Goal: Task Accomplishment & Management: Manage account settings

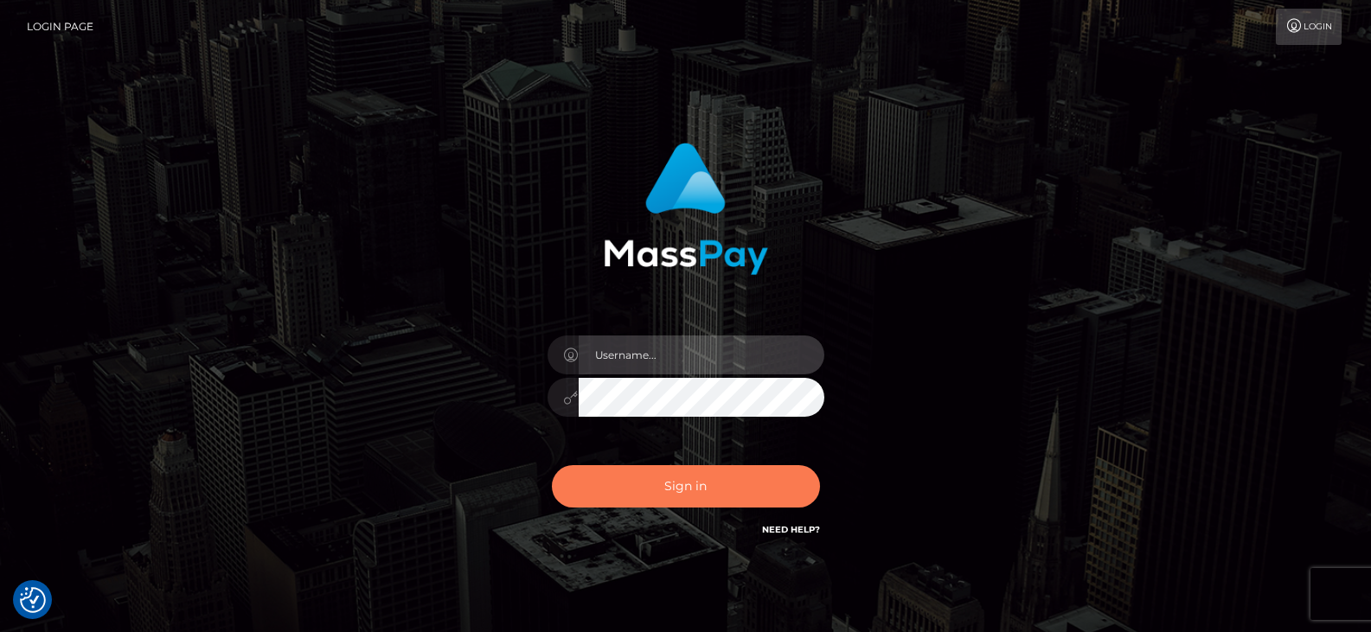
type input "greg.great"
click at [674, 483] on button "Sign in" at bounding box center [686, 486] width 268 height 42
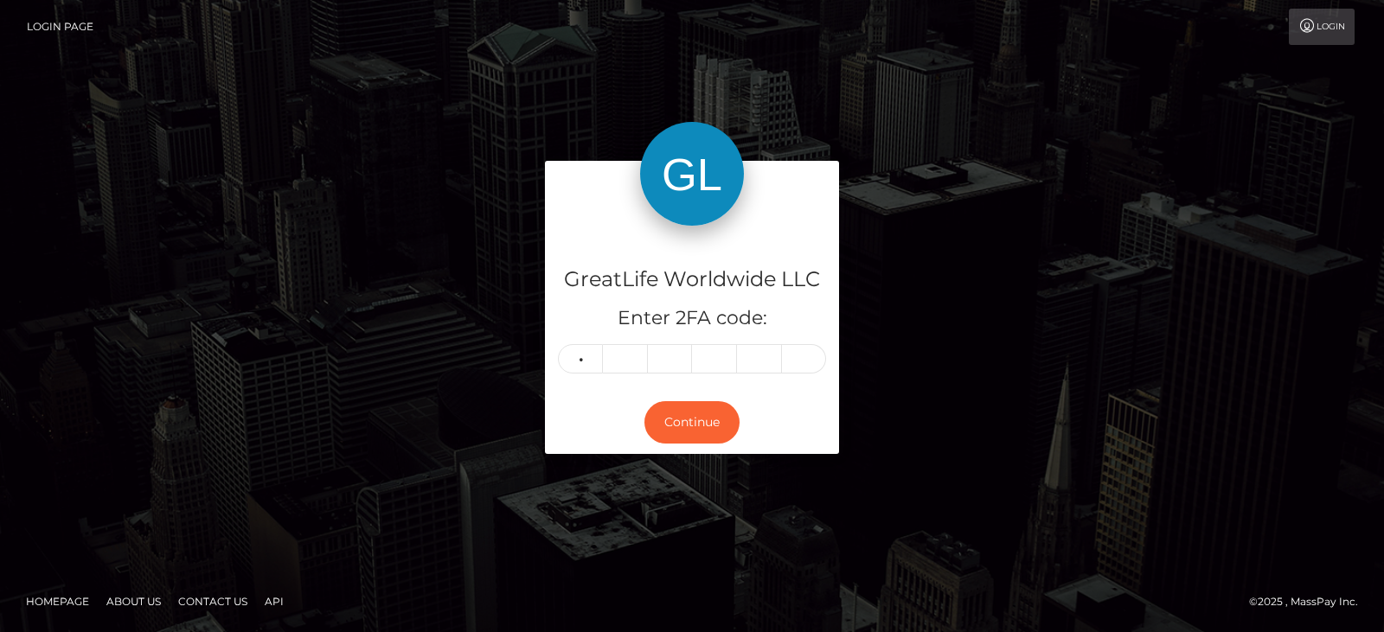
type input "4"
type input "1"
type input "5"
type input "0"
type input "4"
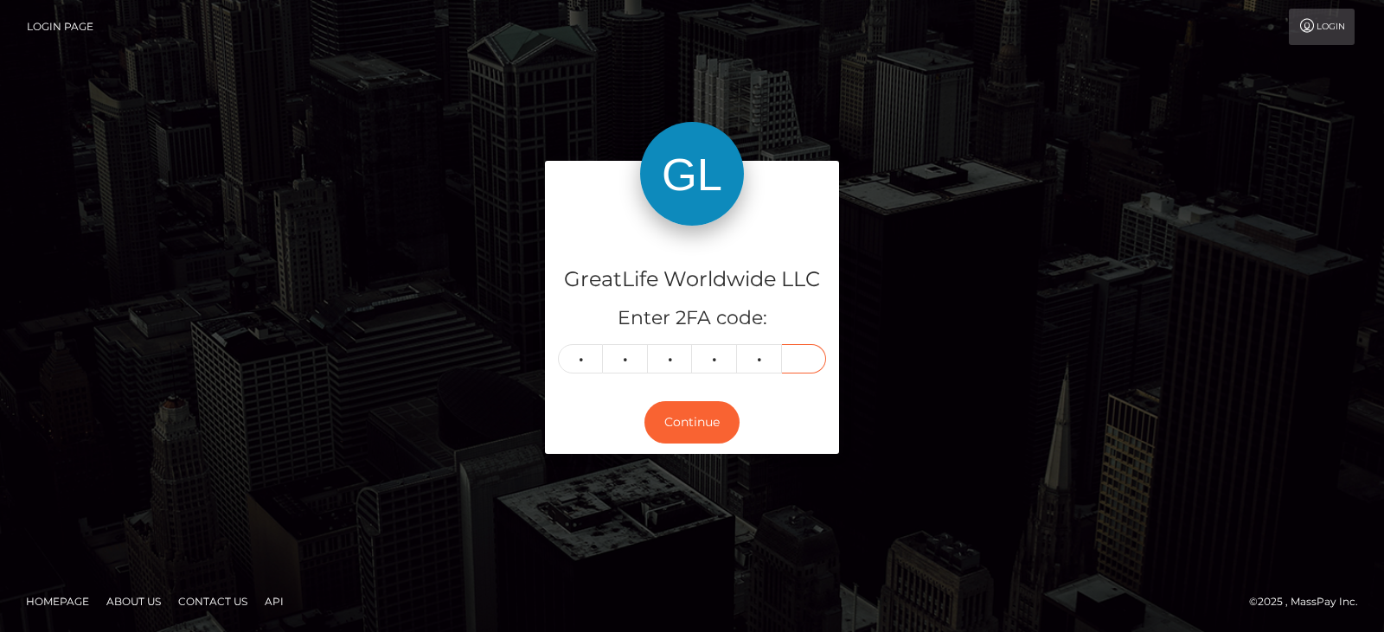
type input "9"
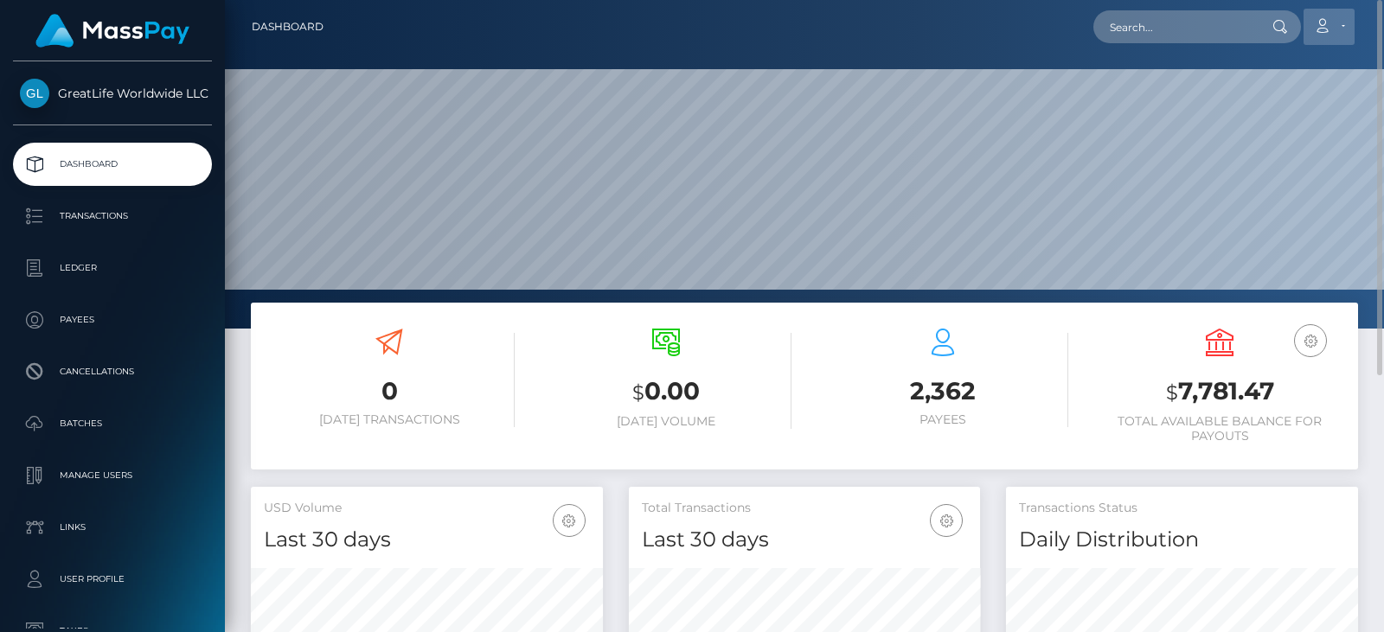
click at [1340, 26] on link "Account" at bounding box center [1328, 27] width 51 height 36
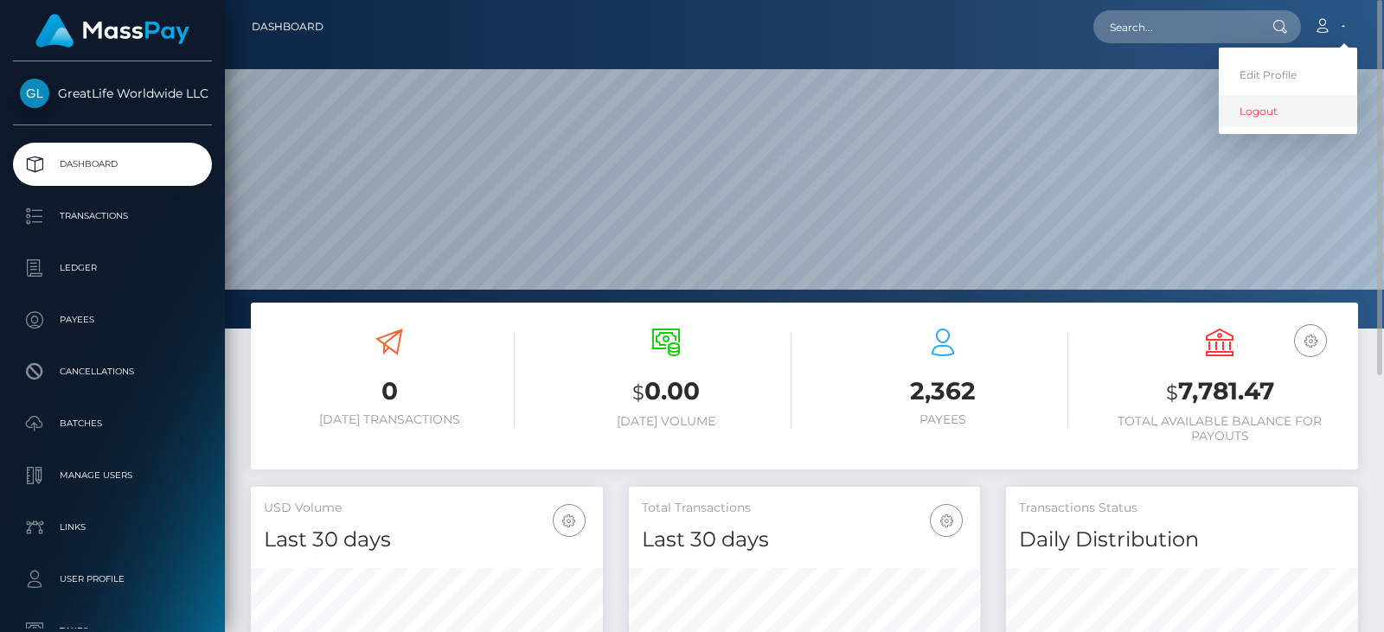
click at [1247, 114] on link "Logout" at bounding box center [1287, 111] width 138 height 32
